Goal: Obtain resource: Download file/media

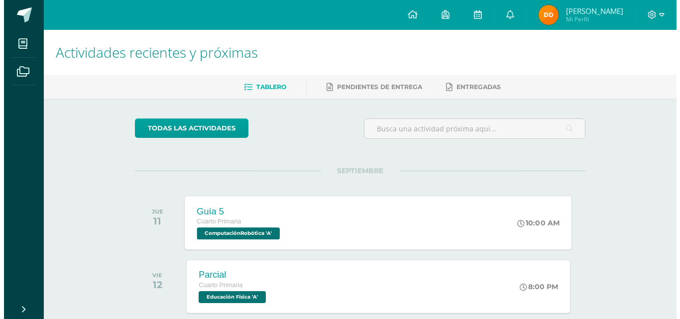
scroll to position [100, 0]
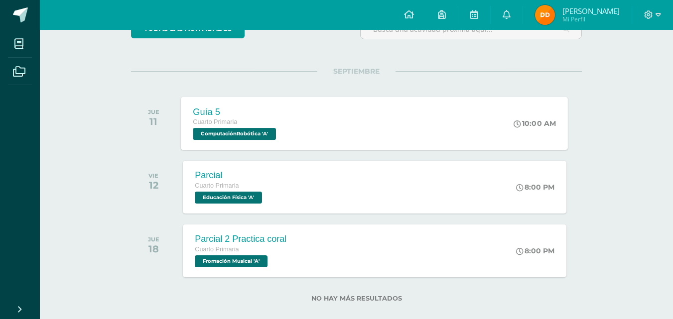
click at [253, 135] on span "ComputaciónRobótica 'A'" at bounding box center [234, 134] width 83 height 12
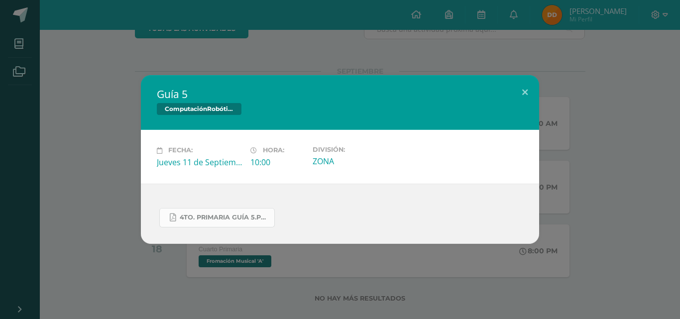
click at [221, 226] on link "4to. Primaria Guía 5.pdf" at bounding box center [217, 217] width 116 height 19
drag, startPoint x: 524, startPoint y: 88, endPoint x: 512, endPoint y: 146, distance: 59.0
click at [523, 93] on button at bounding box center [525, 92] width 28 height 34
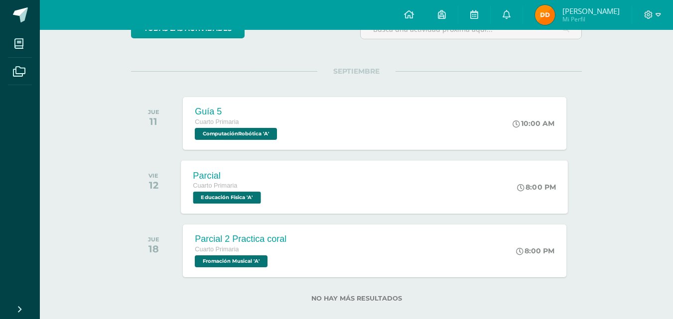
click at [238, 201] on span "Educación Física 'A'" at bounding box center [227, 198] width 68 height 12
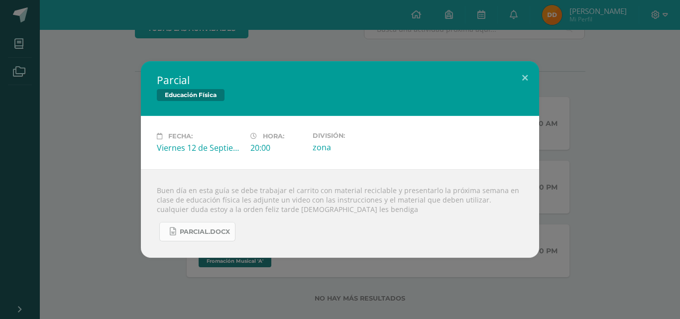
click at [209, 234] on span "Parcial.docx" at bounding box center [205, 232] width 50 height 8
click at [526, 79] on button at bounding box center [525, 78] width 28 height 34
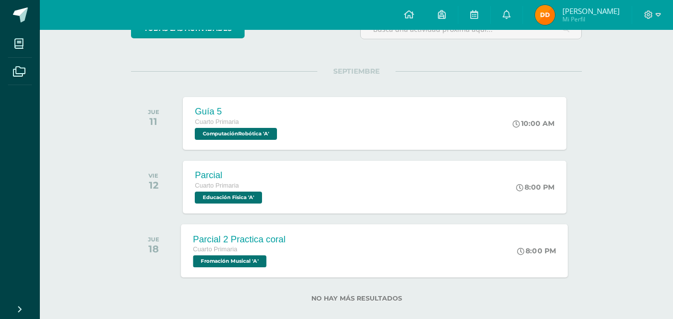
click at [255, 262] on span "Fromación Musical 'A'" at bounding box center [229, 261] width 73 height 12
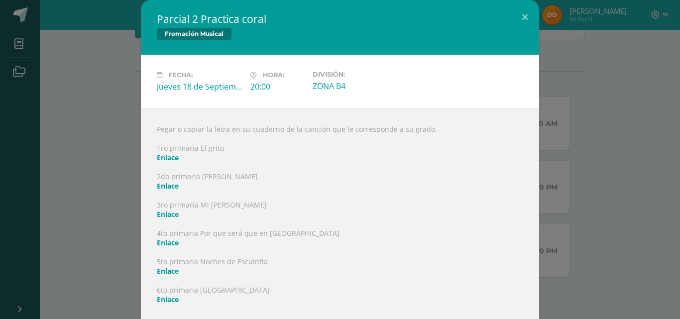
scroll to position [9, 0]
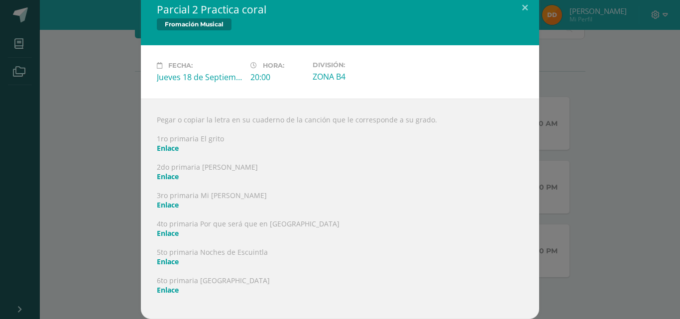
click at [158, 235] on link "Enlace" at bounding box center [168, 233] width 22 height 9
click at [166, 234] on link "Enlace" at bounding box center [168, 233] width 22 height 9
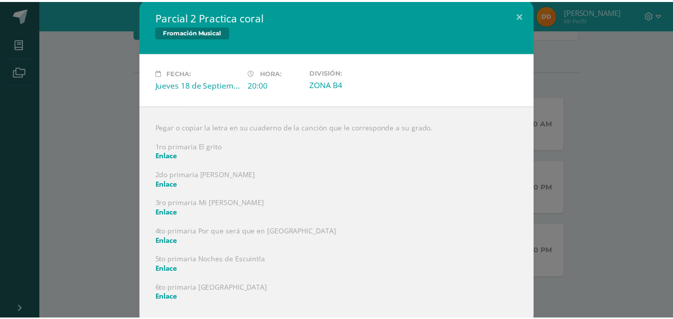
scroll to position [0, 0]
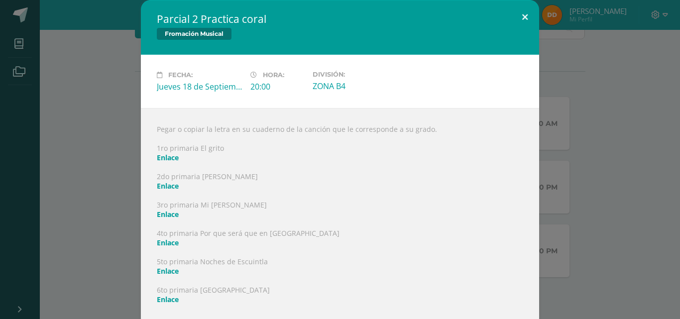
drag, startPoint x: 522, startPoint y: 15, endPoint x: 518, endPoint y: 37, distance: 21.7
click at [521, 20] on button at bounding box center [525, 17] width 28 height 34
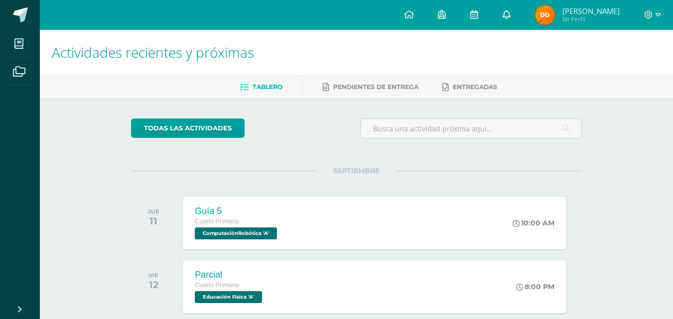
click at [515, 6] on link at bounding box center [507, 15] width 32 height 30
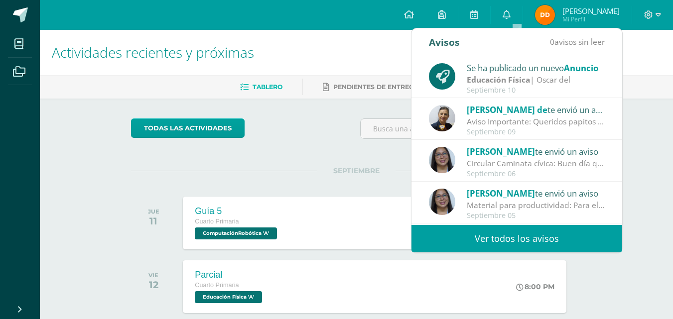
click at [520, 238] on link "Ver todos los avisos" at bounding box center [516, 238] width 211 height 27
